Goal: Task Accomplishment & Management: Manage account settings

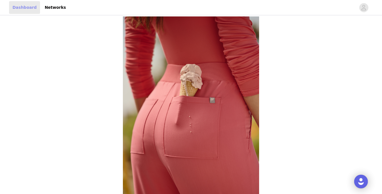
click at [26, 7] on link "Dashboard" at bounding box center [24, 7] width 31 height 13
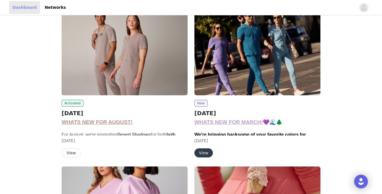
scroll to position [50, 0]
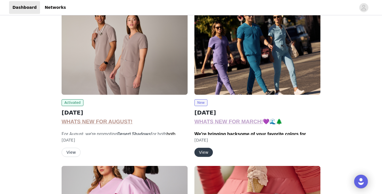
click at [203, 153] on button "View" at bounding box center [203, 152] width 18 height 9
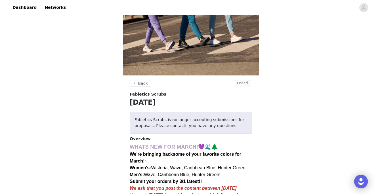
scroll to position [50, 0]
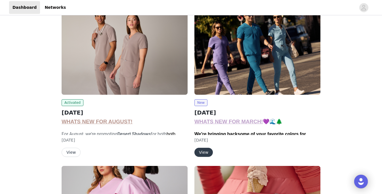
click at [70, 149] on button "View" at bounding box center [71, 152] width 19 height 9
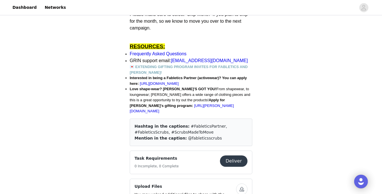
scroll to position [418, 0]
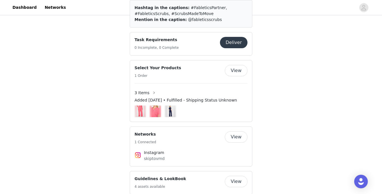
scroll to position [696, 0]
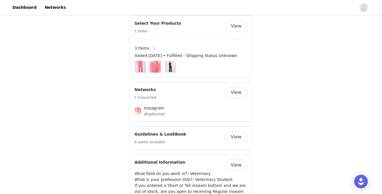
click at [236, 87] on button "View" at bounding box center [235, 92] width 23 height 11
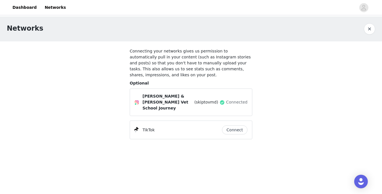
click at [371, 27] on button "button" at bounding box center [368, 28] width 11 height 11
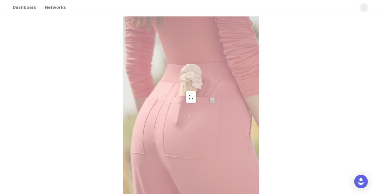
click at [47, 10] on div at bounding box center [191, 97] width 382 height 194
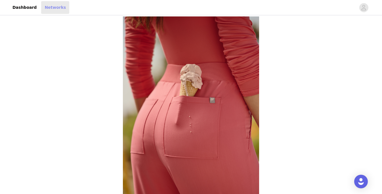
click at [55, 6] on link "Networks" at bounding box center [55, 7] width 28 height 13
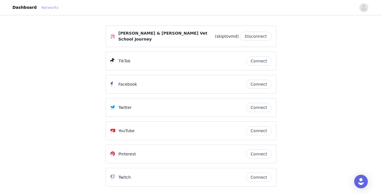
scroll to position [21, 0]
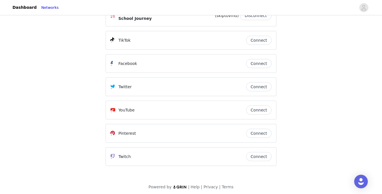
click at [168, 186] on span "Powered by" at bounding box center [159, 187] width 23 height 5
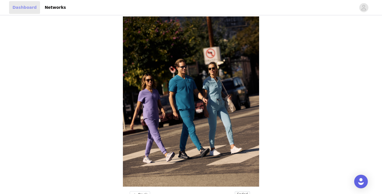
click at [21, 6] on link "Dashboard" at bounding box center [24, 7] width 31 height 13
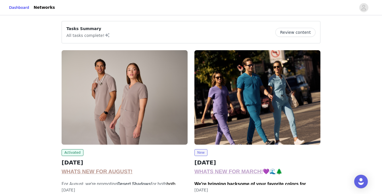
click at [361, 12] on div "Dashboard Networks" at bounding box center [191, 7] width 382 height 13
click at [363, 8] on icon "avatar" at bounding box center [363, 7] width 5 height 5
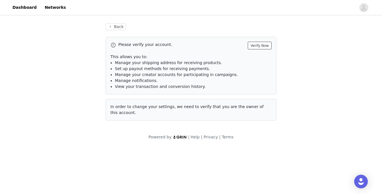
click at [261, 45] on button "Verify Now" at bounding box center [259, 46] width 24 height 8
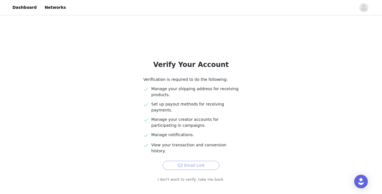
click at [172, 161] on button "Email Link" at bounding box center [190, 165] width 57 height 9
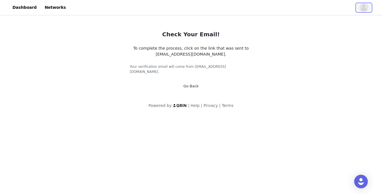
click at [364, 6] on icon "avatar" at bounding box center [363, 7] width 5 height 9
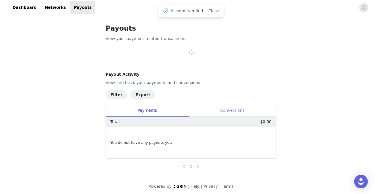
click at [225, 108] on div "Conversions" at bounding box center [232, 110] width 88 height 13
click at [143, 111] on div "Payments" at bounding box center [147, 110] width 82 height 13
click at [362, 10] on icon "avatar" at bounding box center [363, 7] width 5 height 5
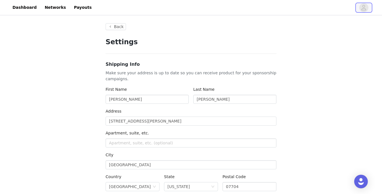
type input "+1 (United States)"
click at [117, 26] on button "Back" at bounding box center [115, 26] width 20 height 7
click at [22, 10] on link "Dashboard" at bounding box center [24, 7] width 31 height 13
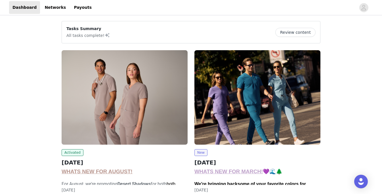
click at [294, 30] on button "Review content" at bounding box center [295, 32] width 40 height 9
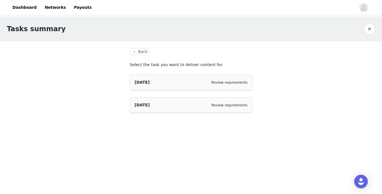
click at [192, 82] on div "AUGUST 2025 Review requirements" at bounding box center [190, 82] width 113 height 6
click at [228, 88] on div "AUGUST 2025 Review requirements" at bounding box center [191, 82] width 122 height 15
click at [143, 83] on span "[DATE]" at bounding box center [141, 82] width 15 height 5
click at [238, 87] on div "AUGUST 2025 Review requirements" at bounding box center [191, 82] width 122 height 15
click at [232, 82] on link "Review requirements" at bounding box center [229, 82] width 36 height 4
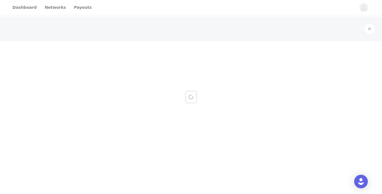
click at [232, 82] on div at bounding box center [191, 97] width 382 height 194
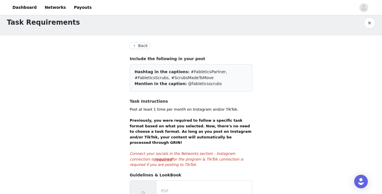
scroll to position [8, 0]
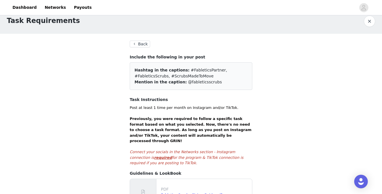
click at [140, 43] on button "Back" at bounding box center [140, 44] width 20 height 7
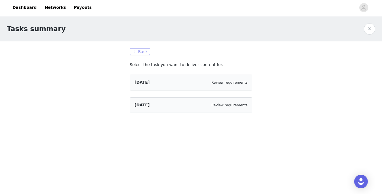
click at [132, 53] on button "Back" at bounding box center [140, 51] width 20 height 7
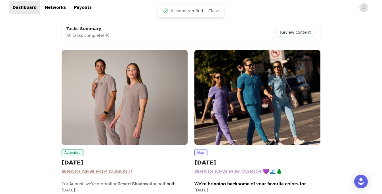
click at [126, 9] on div at bounding box center [225, 7] width 260 height 13
click at [212, 10] on link "Close" at bounding box center [213, 11] width 11 height 5
